Goal: Find specific page/section: Find specific page/section

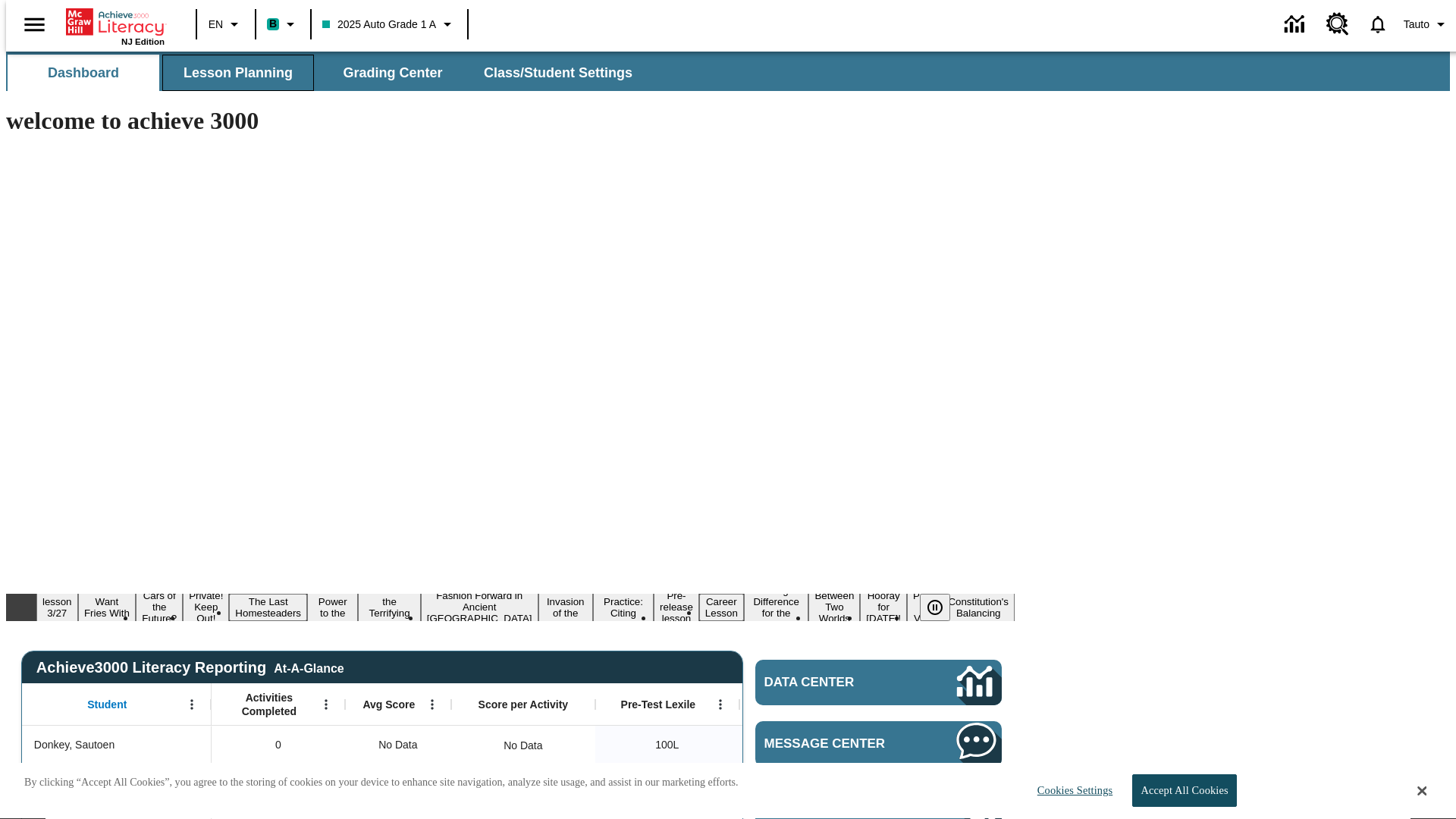
click at [232, 73] on span "Lesson Planning" at bounding box center [238, 74] width 109 height 18
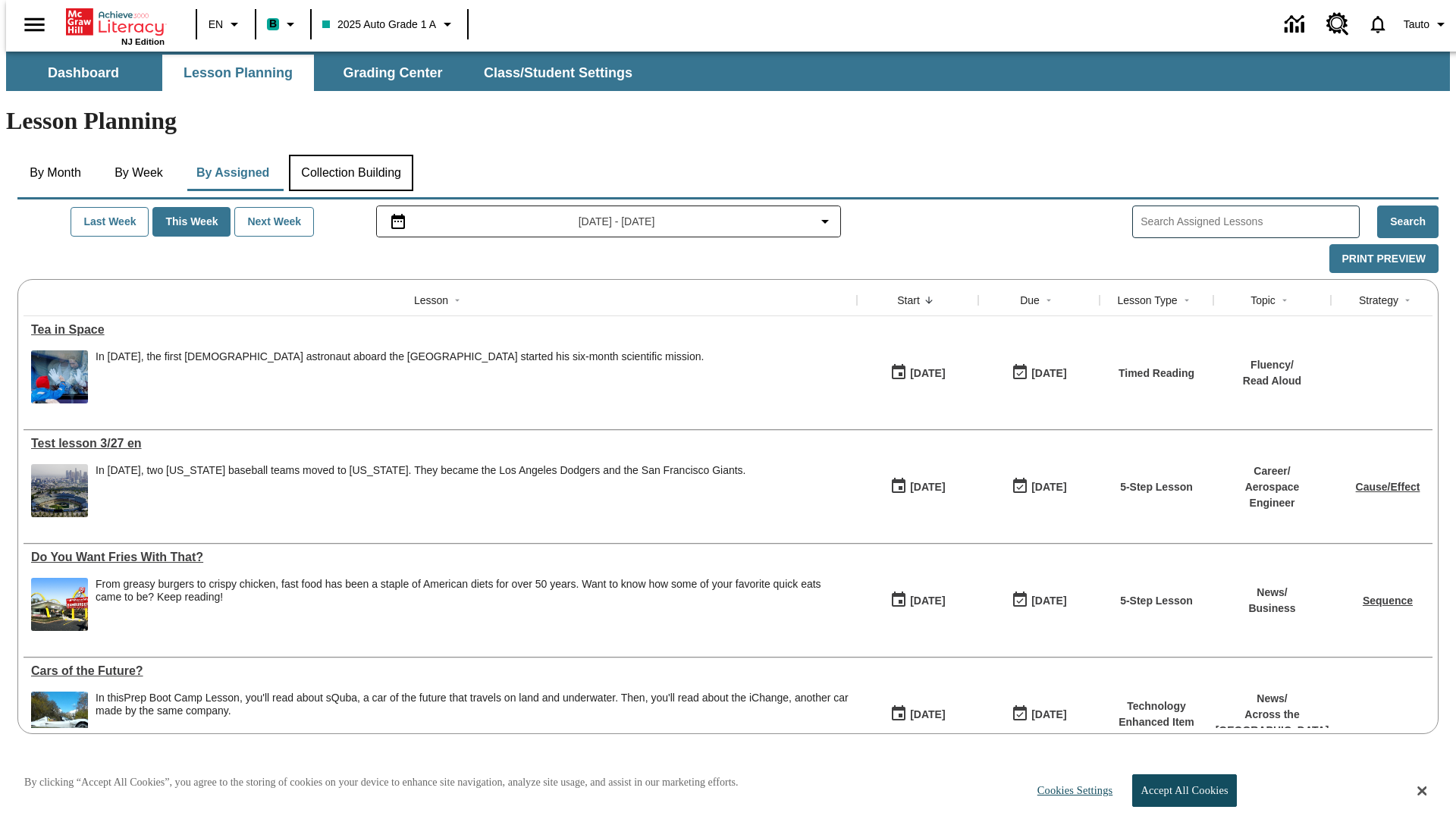
click at [350, 155] on button "Collection Building" at bounding box center [351, 172] width 124 height 36
